Goal: Information Seeking & Learning: Compare options

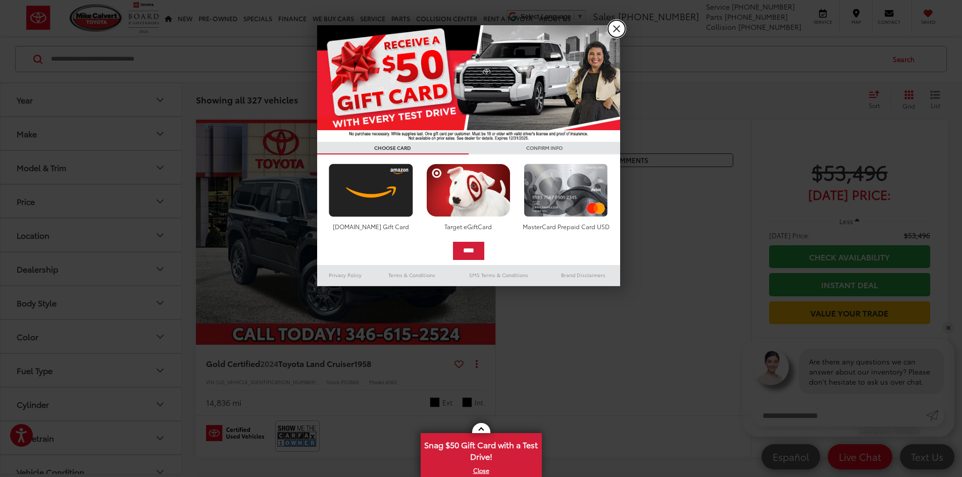
click at [612, 25] on link "X" at bounding box center [616, 28] width 17 height 17
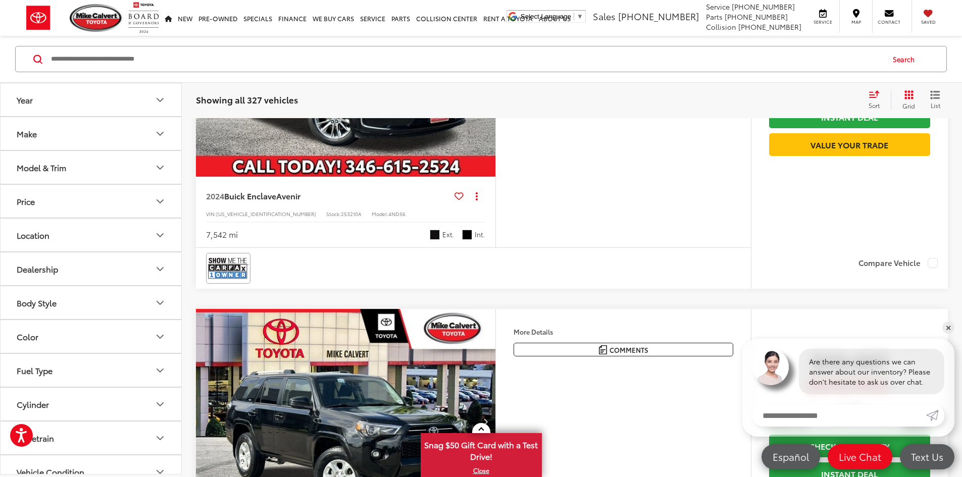
scroll to position [2310, 0]
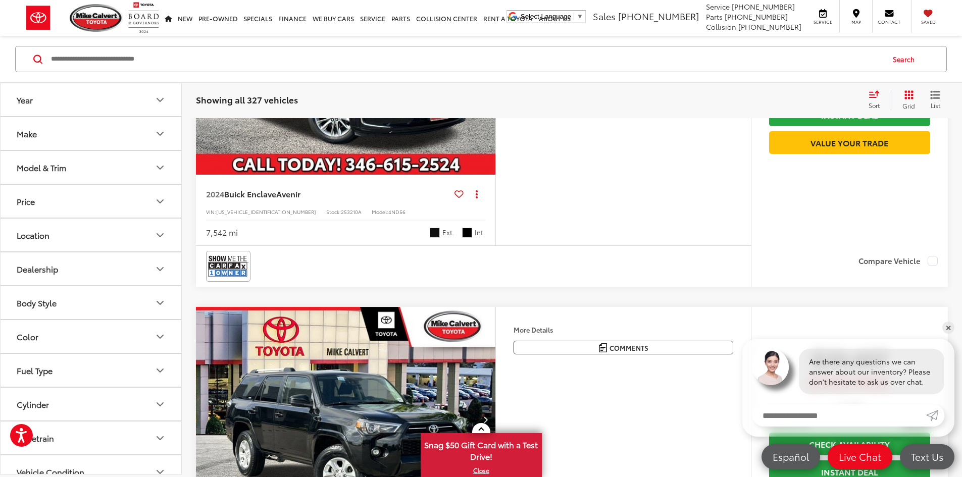
click at [34, 136] on div "Make" at bounding box center [27, 134] width 20 height 10
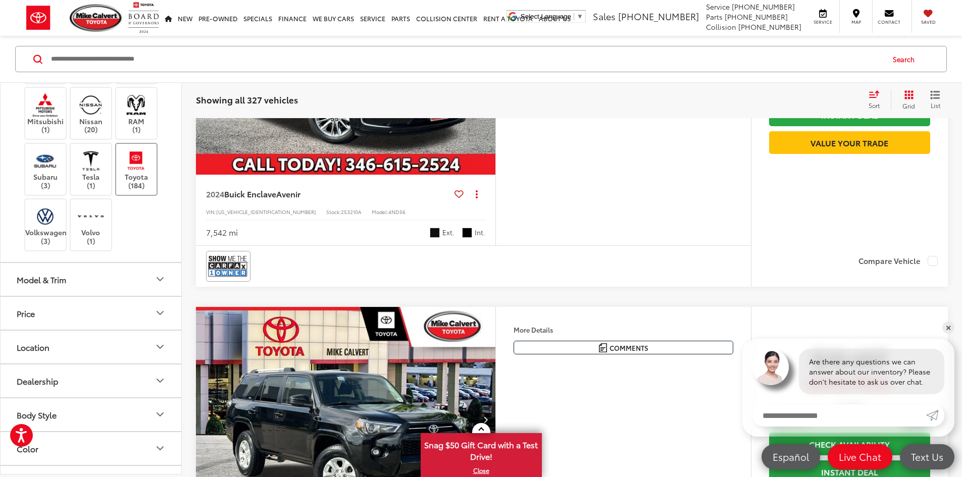
scroll to position [303, 0]
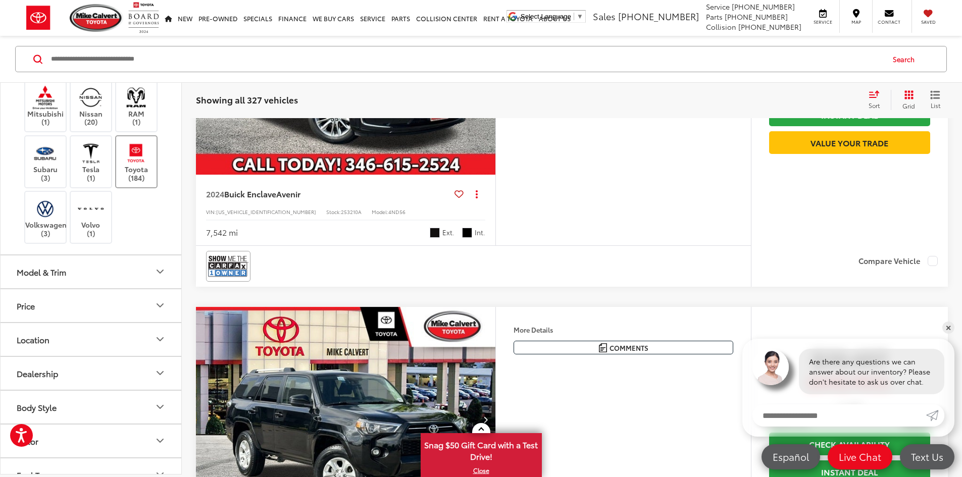
click at [125, 165] on img at bounding box center [136, 153] width 28 height 24
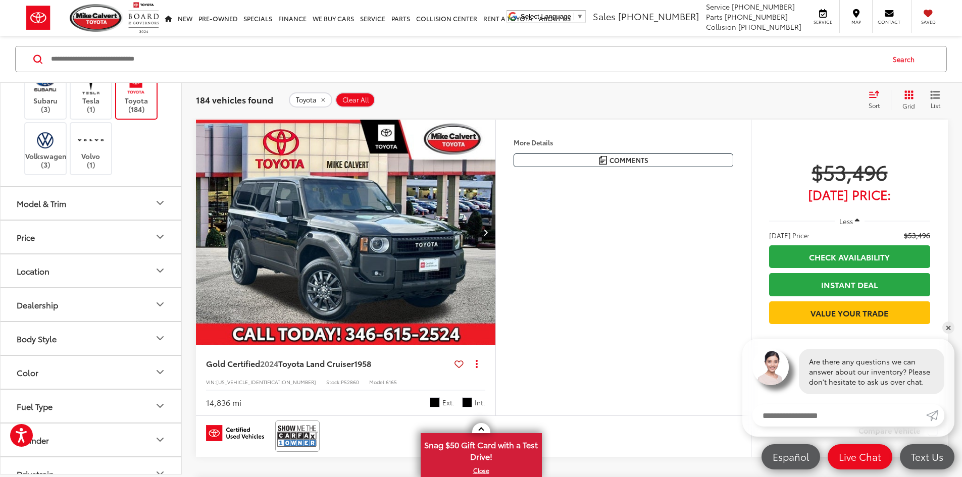
scroll to position [505, 0]
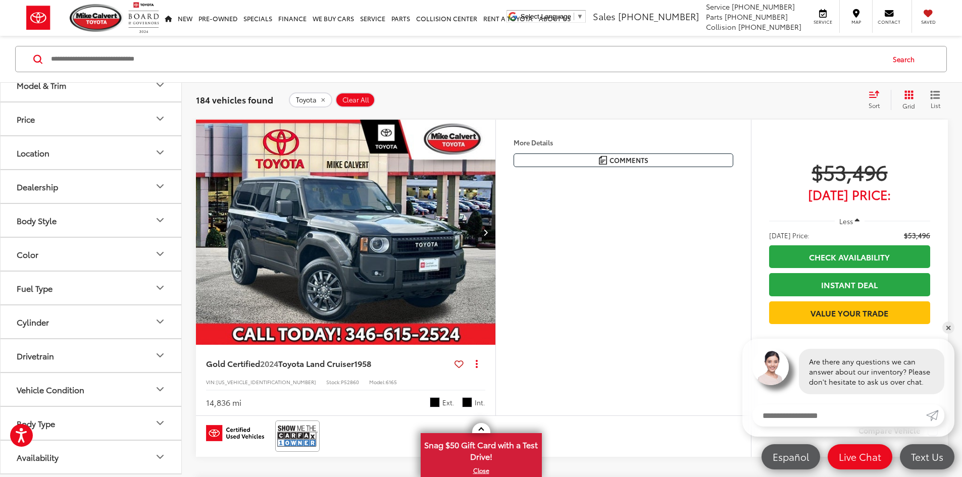
click at [74, 169] on button "Location" at bounding box center [92, 152] width 182 height 33
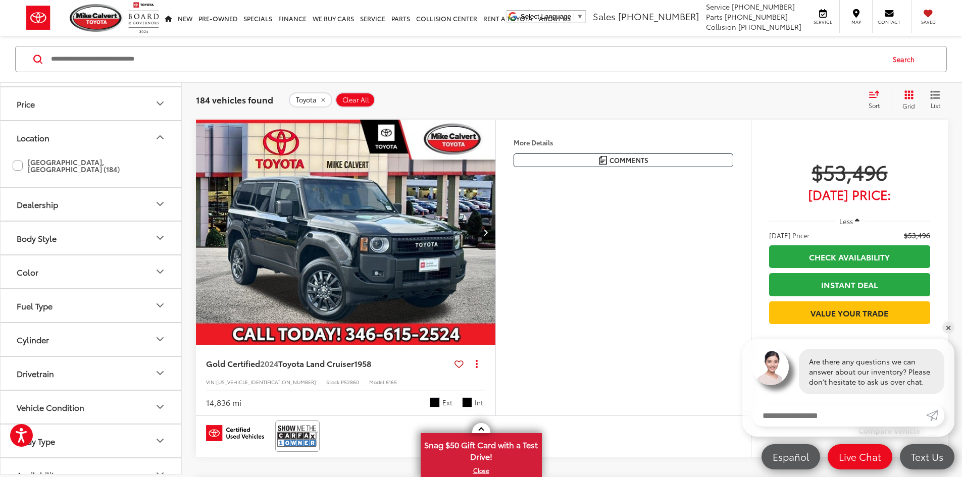
click at [48, 178] on label "Houston, TX (184)" at bounding box center [91, 166] width 156 height 24
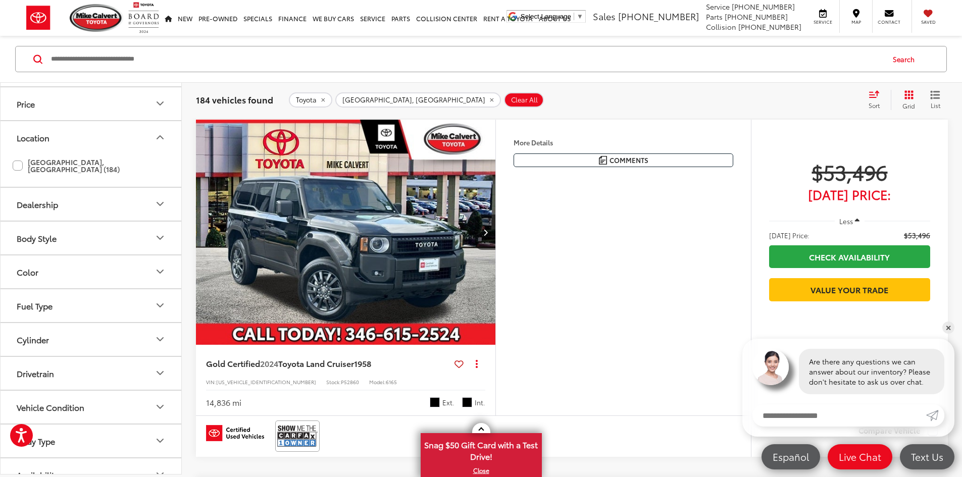
click at [94, 221] on button "Dealership" at bounding box center [92, 204] width 182 height 33
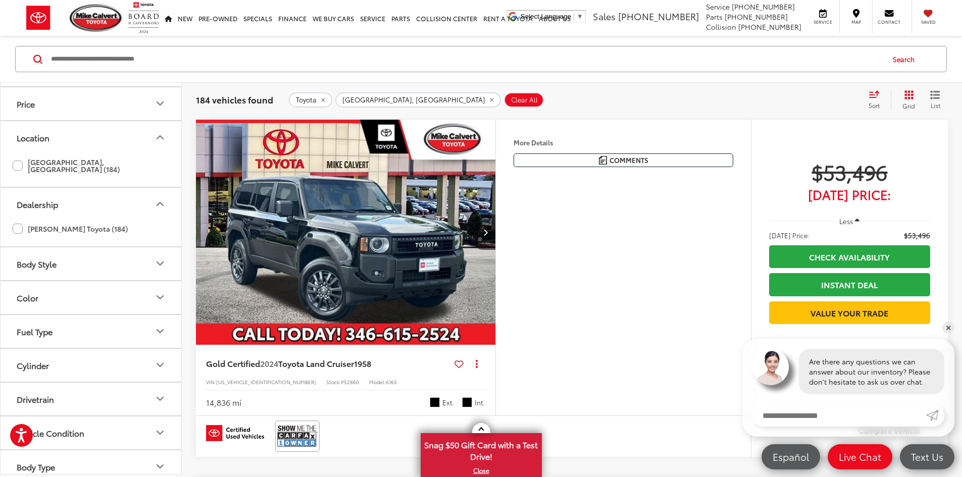
click at [94, 221] on button "Dealership" at bounding box center [92, 204] width 182 height 33
